Goal: Task Accomplishment & Management: Use online tool/utility

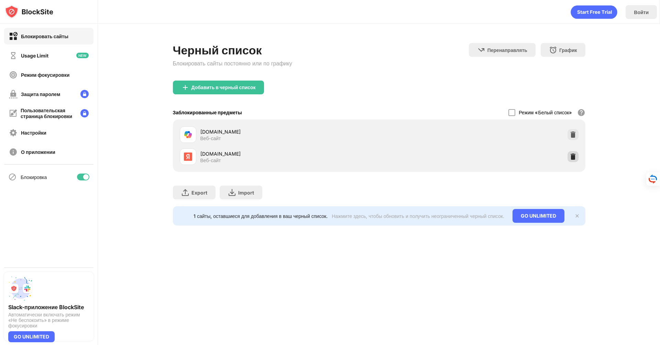
click at [572, 157] on img at bounding box center [573, 156] width 7 height 7
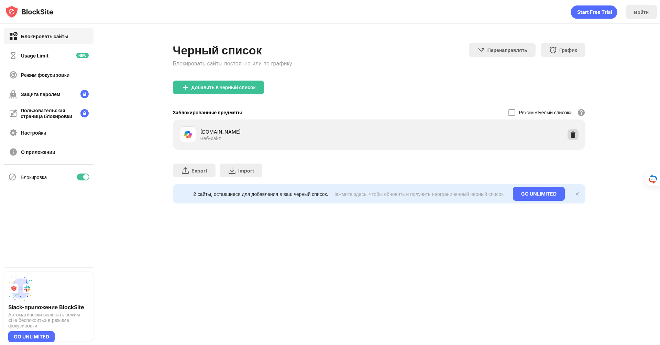
click at [575, 133] on img at bounding box center [573, 134] width 7 height 7
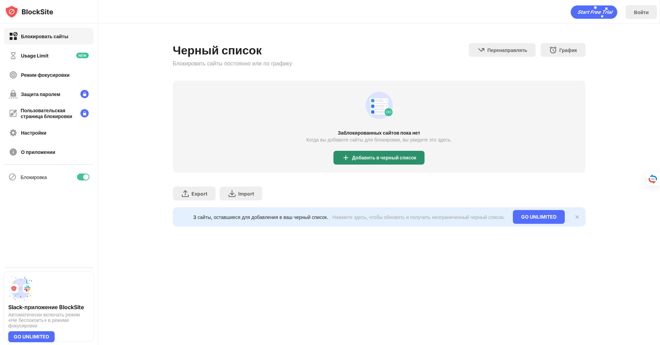
click at [396, 163] on div "Добавить в черный список" at bounding box center [379, 158] width 91 height 14
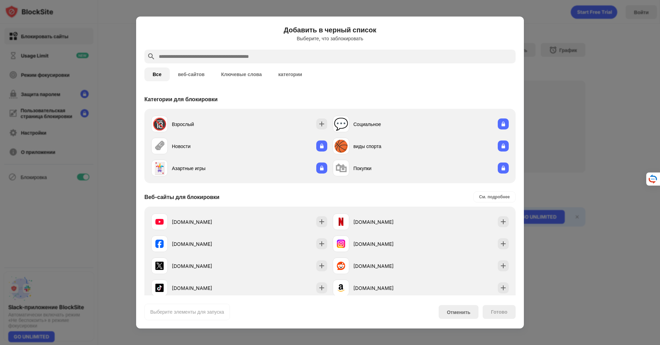
click at [296, 57] on input "text" at bounding box center [335, 56] width 355 height 8
paste input "**********"
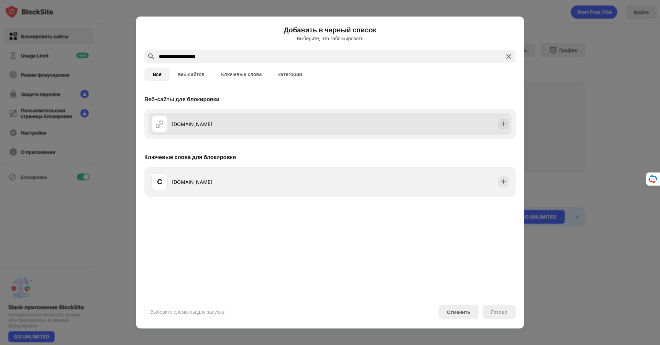
type input "**********"
click at [378, 128] on div "[DOMAIN_NAME]" at bounding box center [330, 124] width 363 height 22
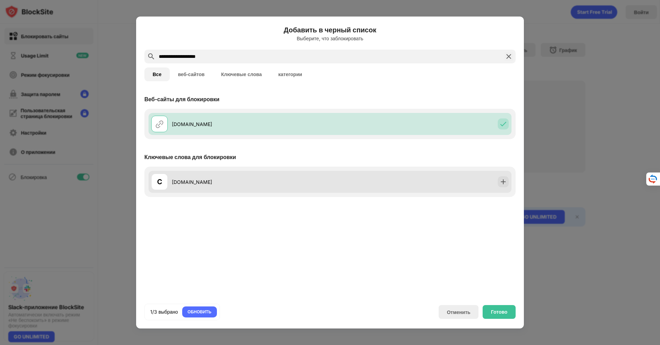
click at [408, 192] on div "C [DOMAIN_NAME]" at bounding box center [330, 182] width 363 height 22
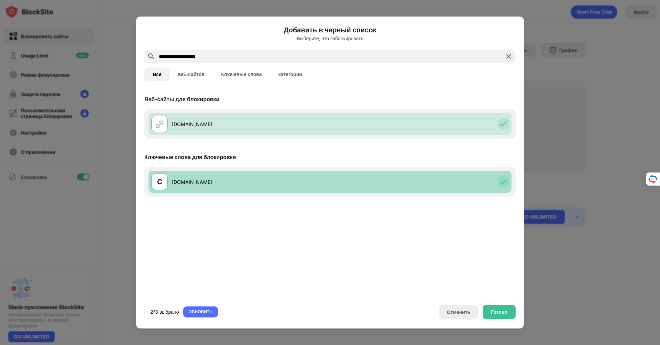
click at [408, 192] on div "C [DOMAIN_NAME]" at bounding box center [330, 182] width 363 height 22
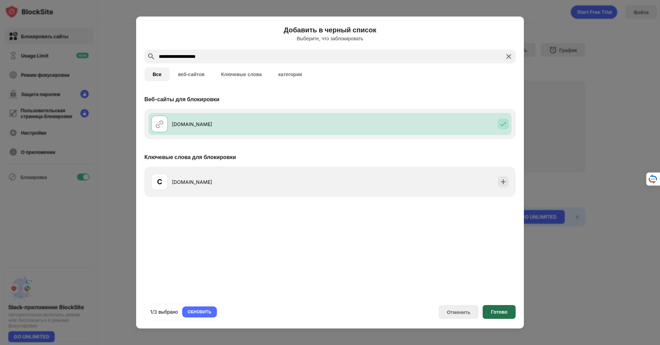
click at [490, 311] on div "Готово" at bounding box center [499, 312] width 33 height 14
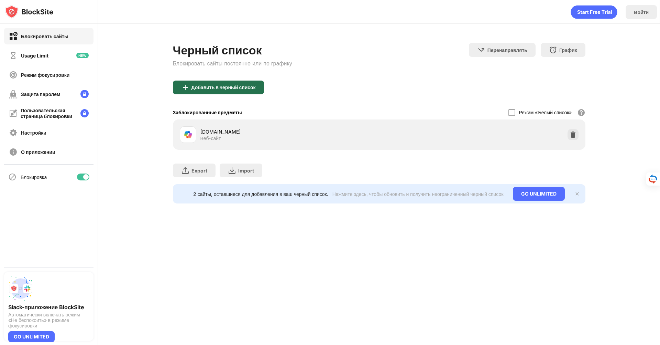
click at [255, 86] on div "Добавить в черный список" at bounding box center [224, 88] width 64 height 6
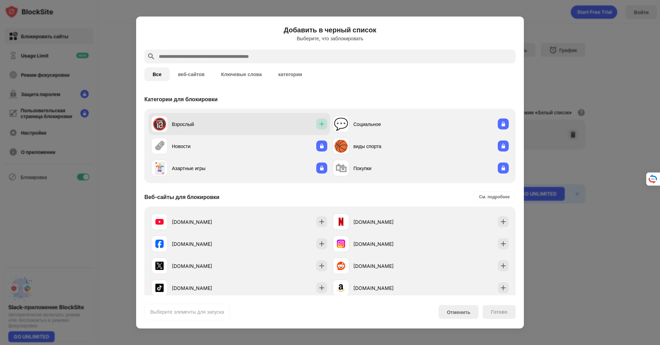
click at [322, 120] on div at bounding box center [321, 123] width 11 height 11
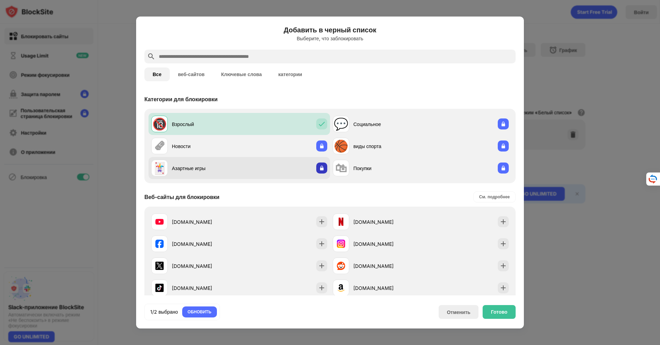
click at [324, 165] on div at bounding box center [321, 167] width 11 height 11
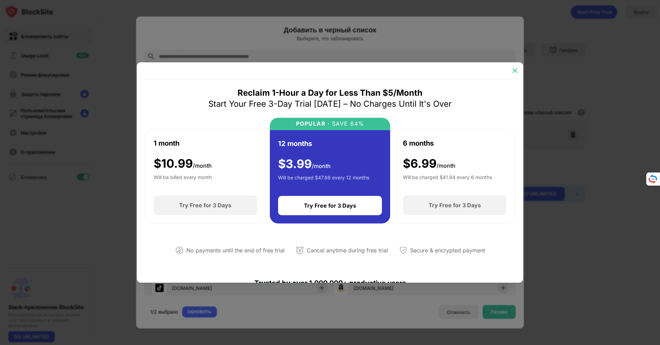
click at [516, 71] on img at bounding box center [515, 70] width 7 height 7
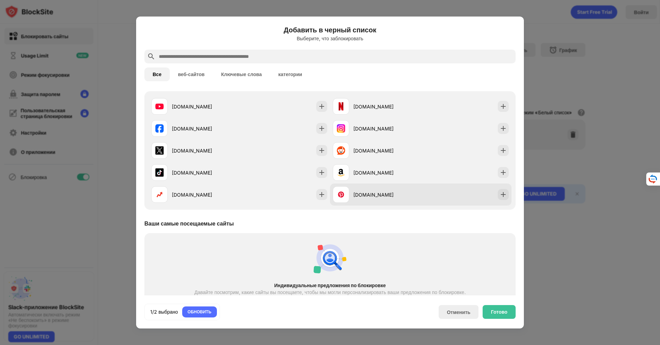
scroll to position [116, 0]
click at [492, 309] on div "Готово" at bounding box center [499, 312] width 17 height 6
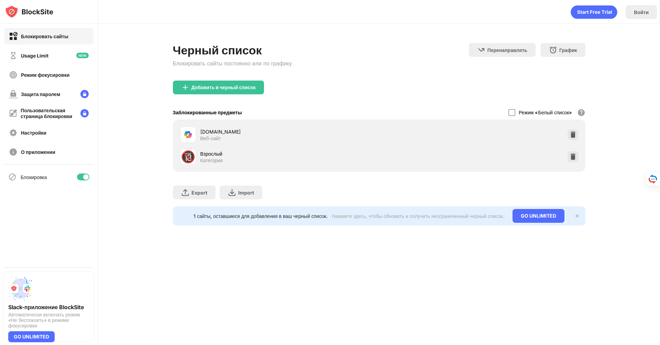
scroll to position [127, 0]
